Goal: Browse casually

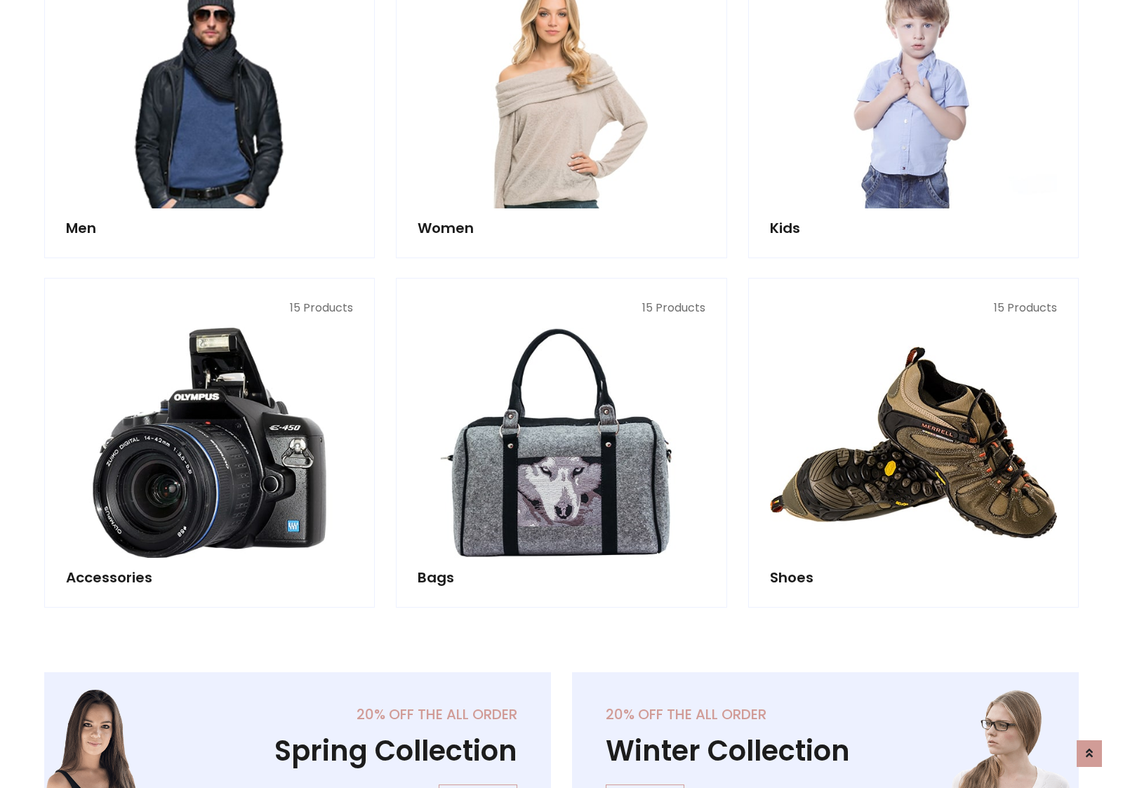
scroll to position [469, 0]
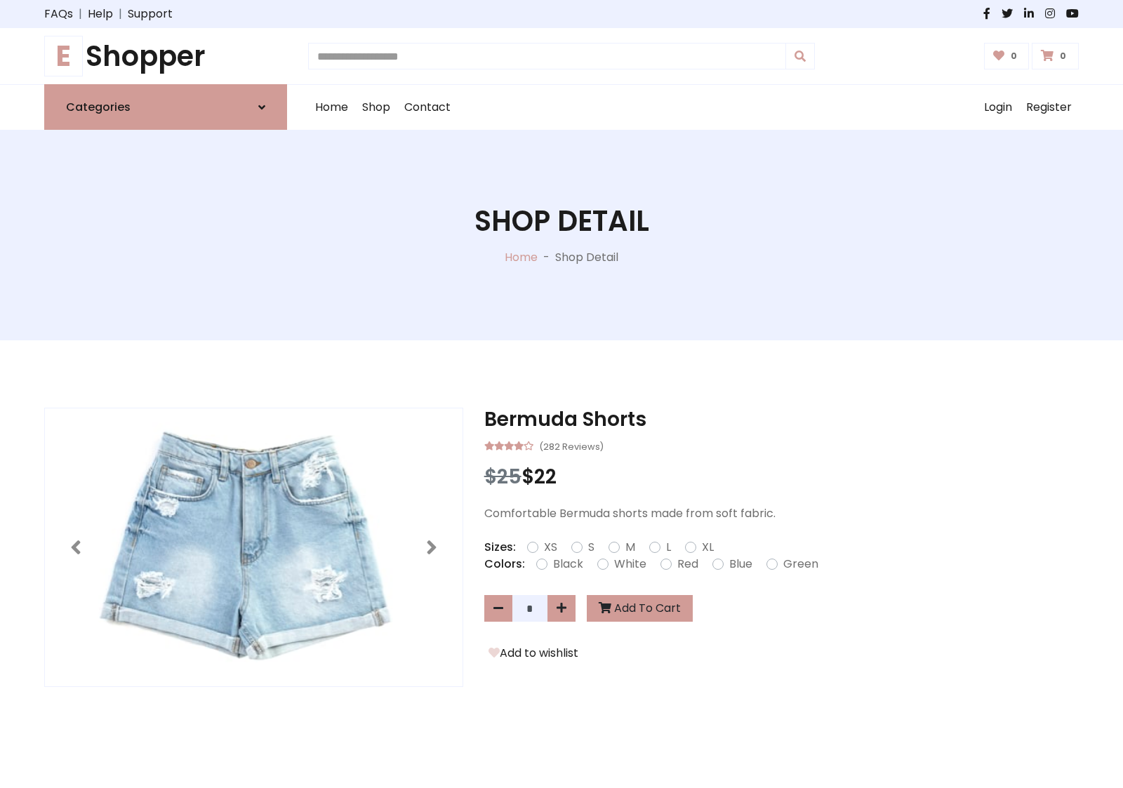
click at [166, 56] on h1 "E Shopper" at bounding box center [165, 56] width 243 height 34
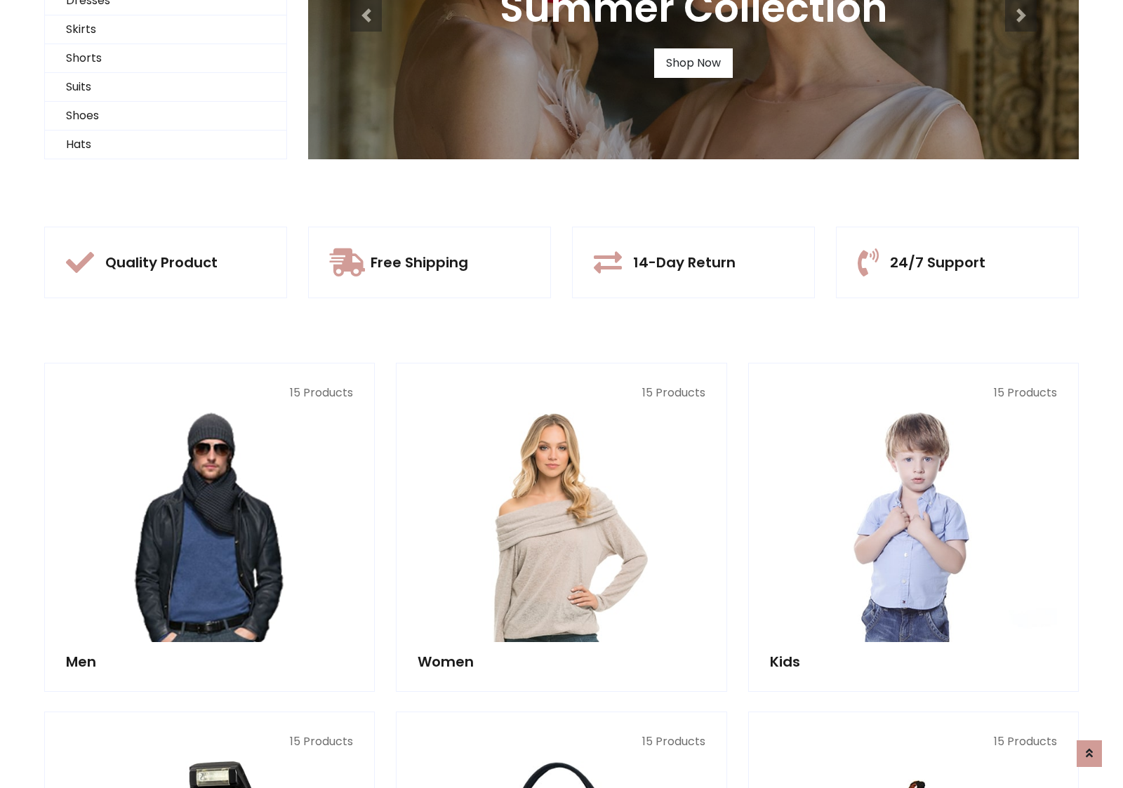
scroll to position [135, 0]
